Goal: Task Accomplishment & Management: Manage account settings

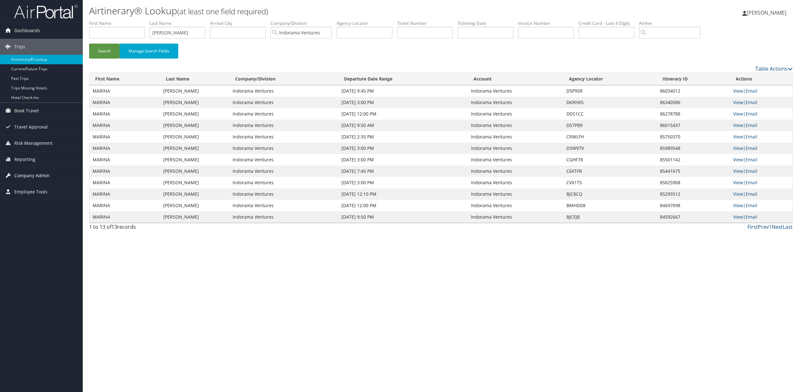
click at [28, 173] on span "Company Admin" at bounding box center [31, 176] width 35 height 16
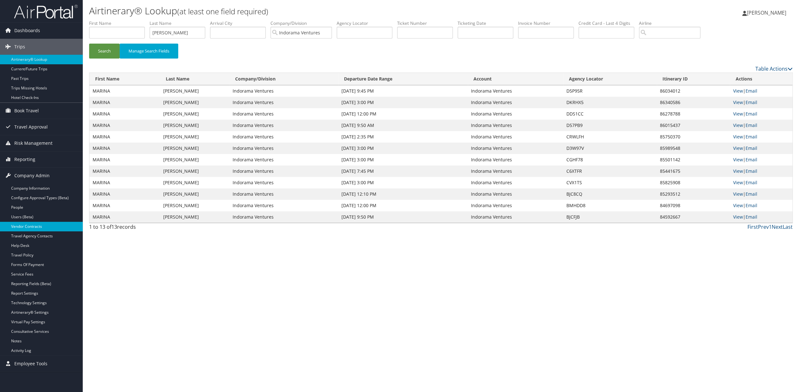
click at [32, 227] on link "Vendor Contracts" at bounding box center [41, 227] width 83 height 10
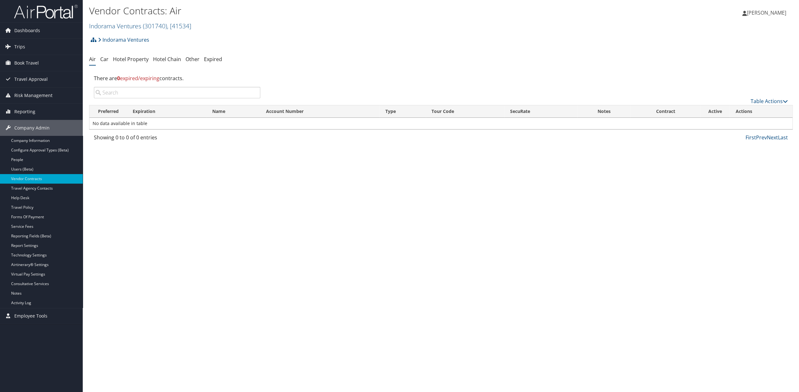
click at [173, 31] on h2 "Indorama Ventures ( 301740 ) , [ 41534 ]" at bounding box center [323, 25] width 469 height 11
click at [115, 38] on input "search" at bounding box center [131, 38] width 84 height 12
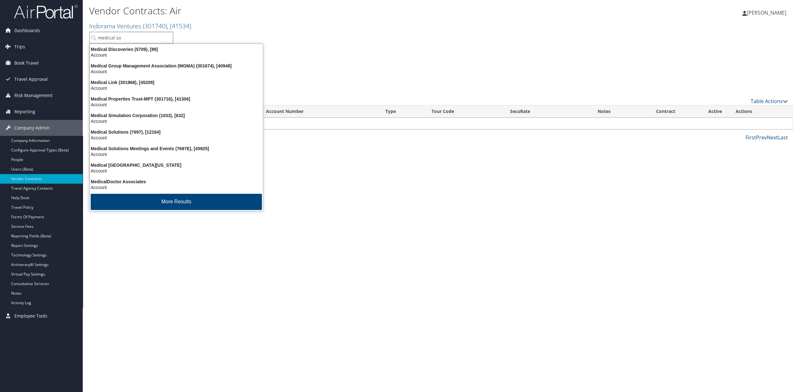
type input "medical sol"
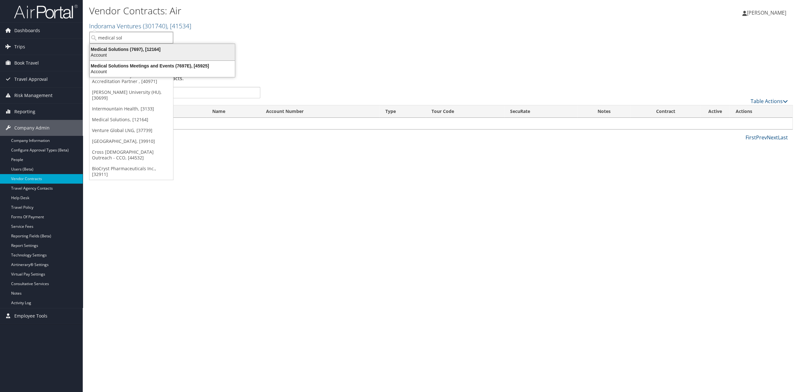
click at [104, 51] on div "Medical Solutions (7697), [12164]" at bounding box center [162, 49] width 153 height 6
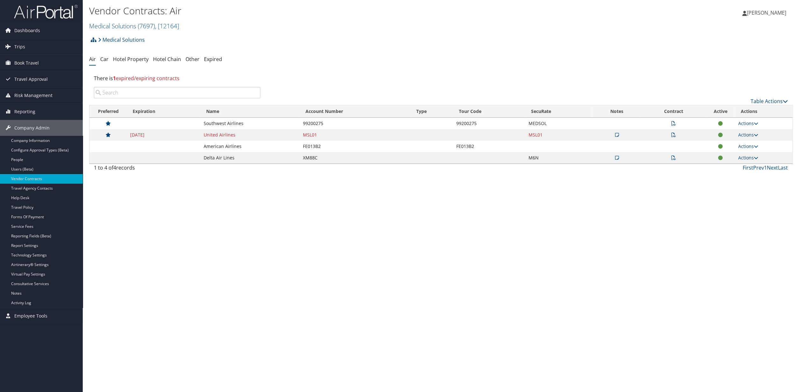
click at [672, 123] on icon at bounding box center [673, 123] width 4 height 4
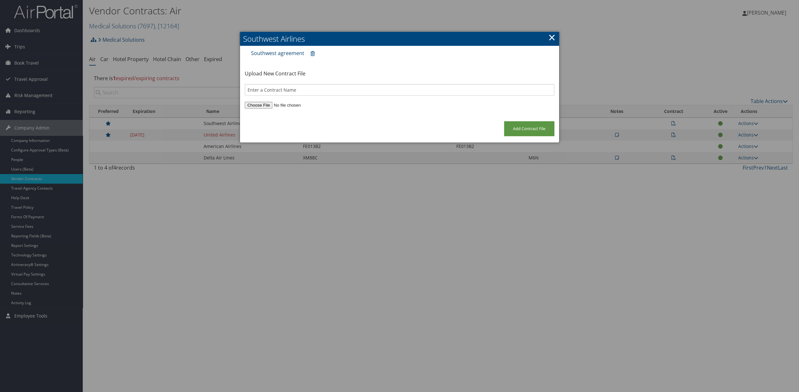
click at [291, 55] on link "Southwest agreement" at bounding box center [277, 53] width 53 height 7
click at [552, 37] on link "×" at bounding box center [551, 37] width 7 height 13
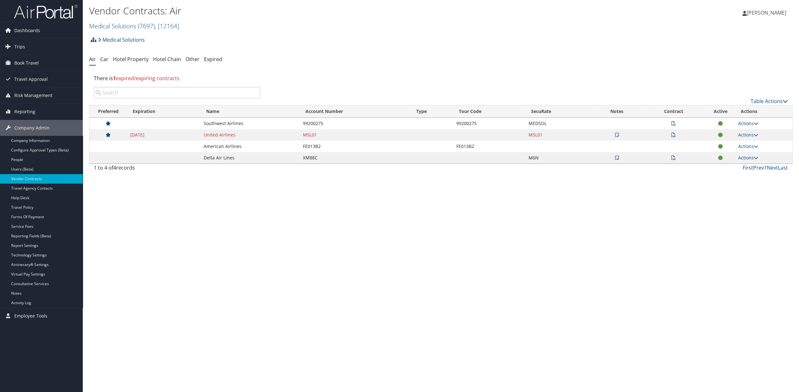
click at [749, 124] on link "Actions" at bounding box center [748, 123] width 20 height 6
click at [732, 146] on link "Edit Contract" at bounding box center [735, 144] width 42 height 11
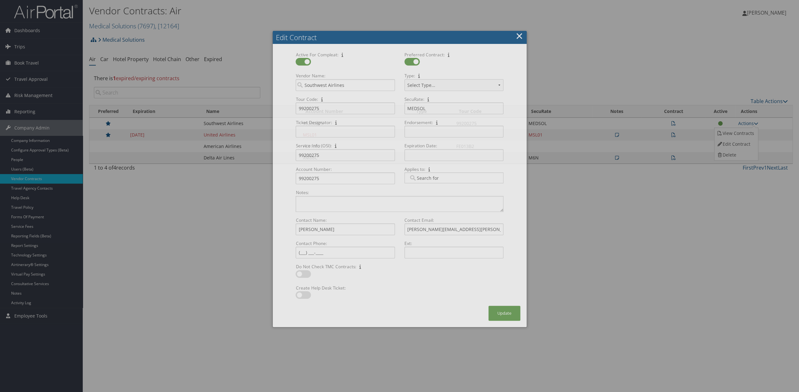
select select "[object Object]"
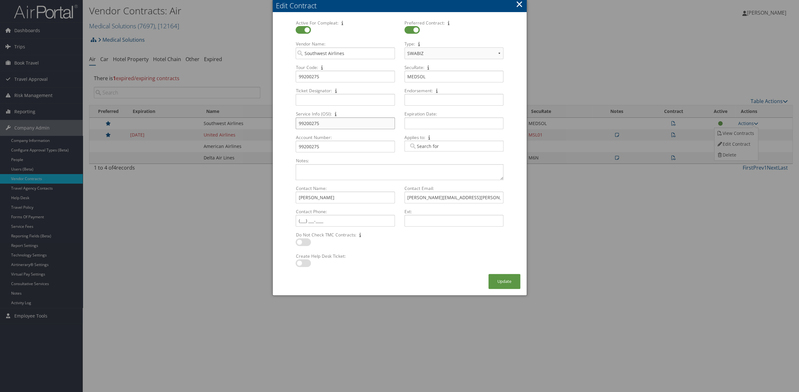
drag, startPoint x: 323, startPoint y: 124, endPoint x: 288, endPoint y: 123, distance: 34.4
click at [296, 123] on input "99200275" at bounding box center [345, 123] width 99 height 12
click at [460, 199] on input "david.miller@wnco.com" at bounding box center [453, 198] width 99 height 12
drag, startPoint x: 460, startPoint y: 199, endPoint x: 391, endPoint y: 197, distance: 69.1
click at [404, 197] on input "david.miller@wnco.com" at bounding box center [453, 198] width 99 height 12
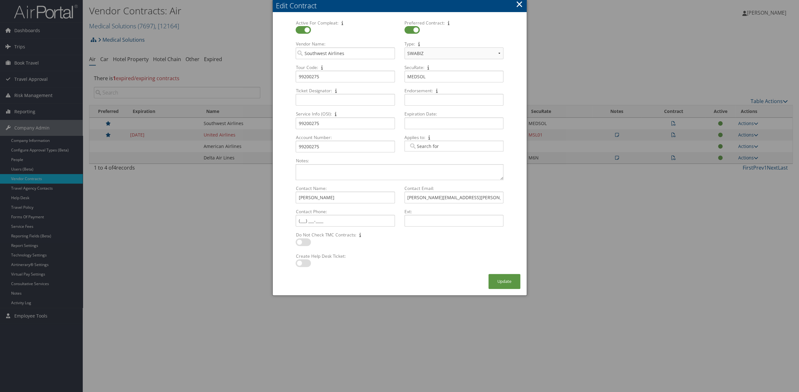
click at [519, 7] on button "×" at bounding box center [519, 4] width 7 height 13
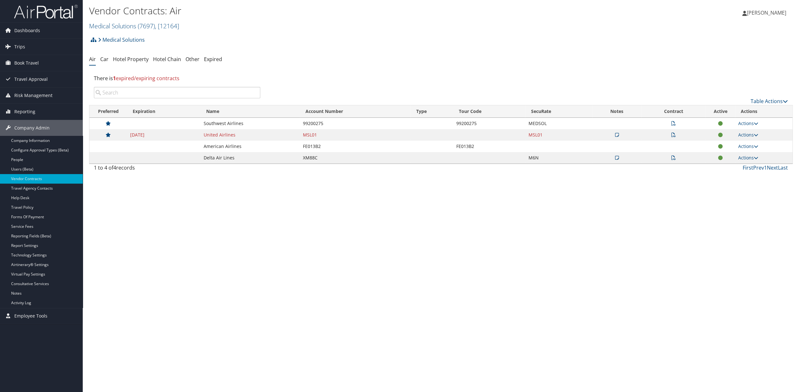
click at [674, 158] on icon at bounding box center [673, 158] width 4 height 4
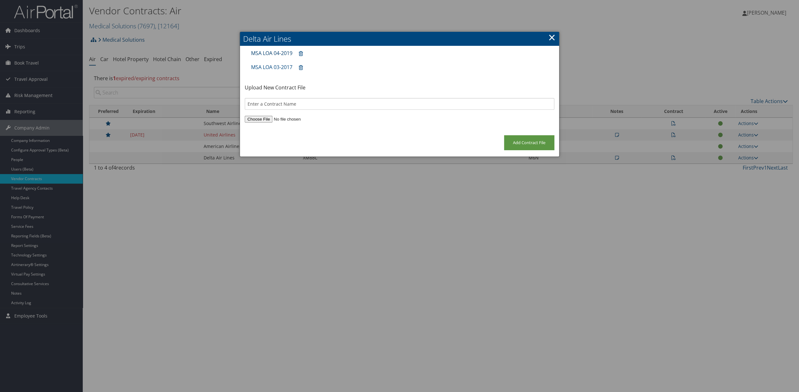
click at [274, 54] on link "MSA LOA 04-2019" at bounding box center [271, 53] width 41 height 7
click at [550, 39] on link "×" at bounding box center [551, 37] width 7 height 13
